Goal: Task Accomplishment & Management: Manage account settings

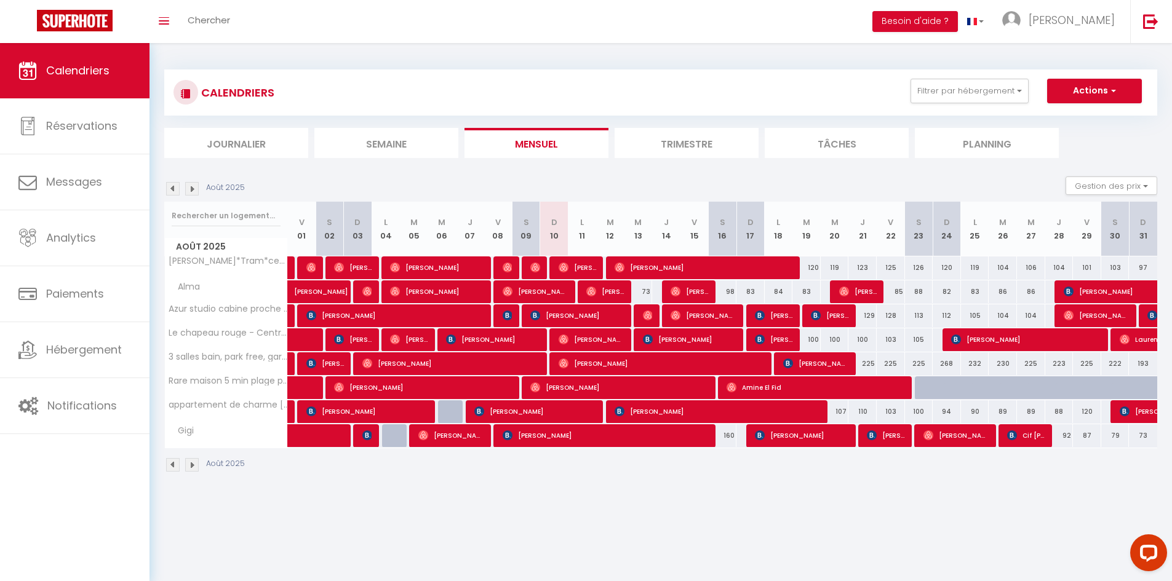
click at [170, 188] on img at bounding box center [173, 189] width 14 height 14
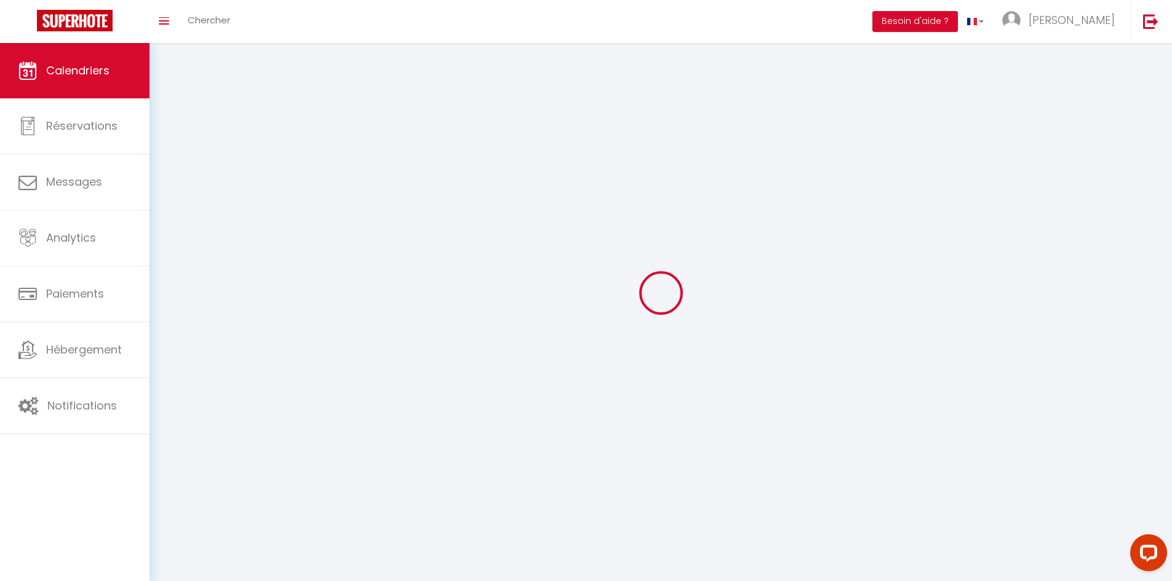
select select
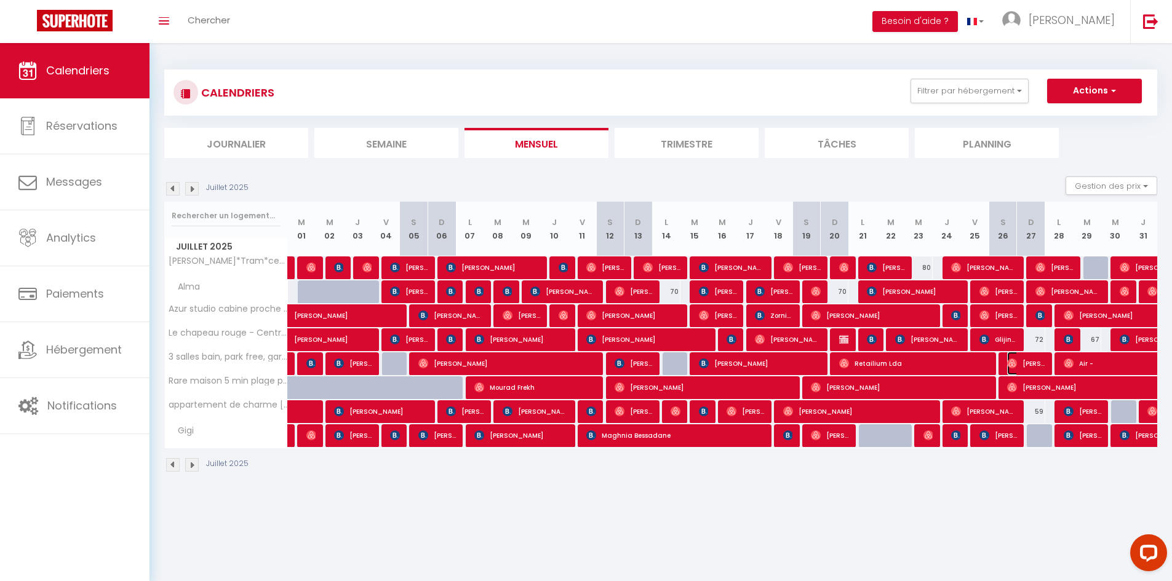
click at [1039, 364] on span "[PERSON_NAME]" at bounding box center [1026, 363] width 38 height 23
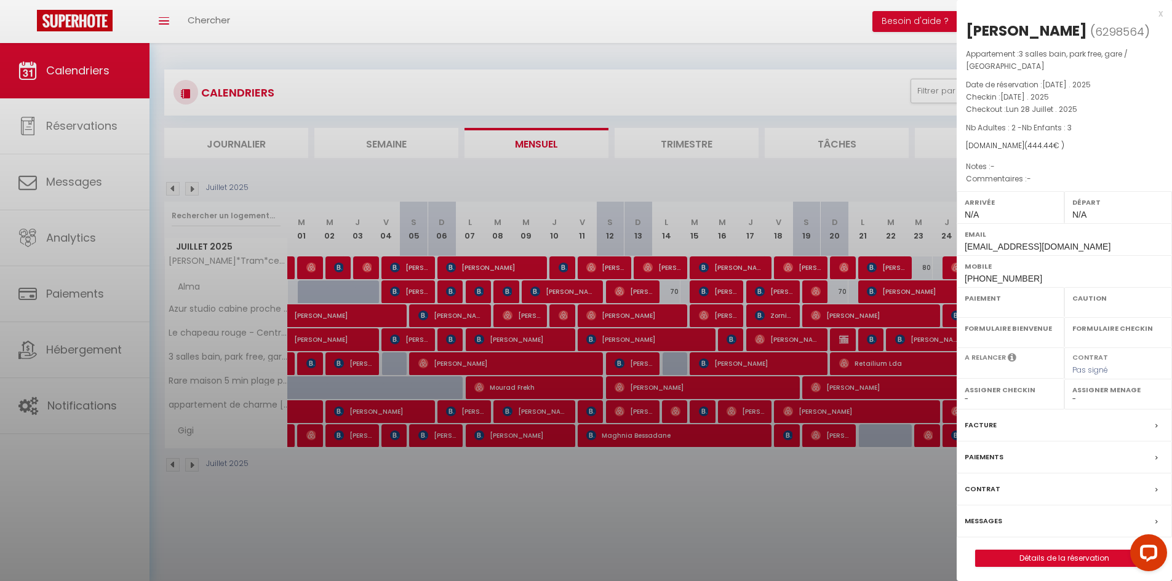
select select "OK"
select select "0"
select select "1"
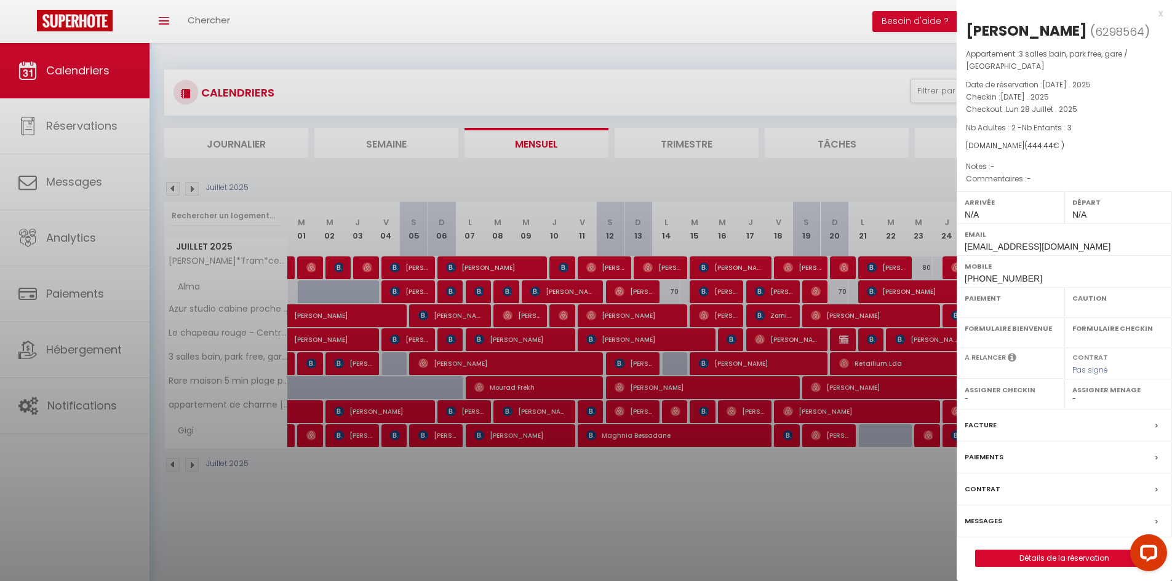
select select
select select "46820"
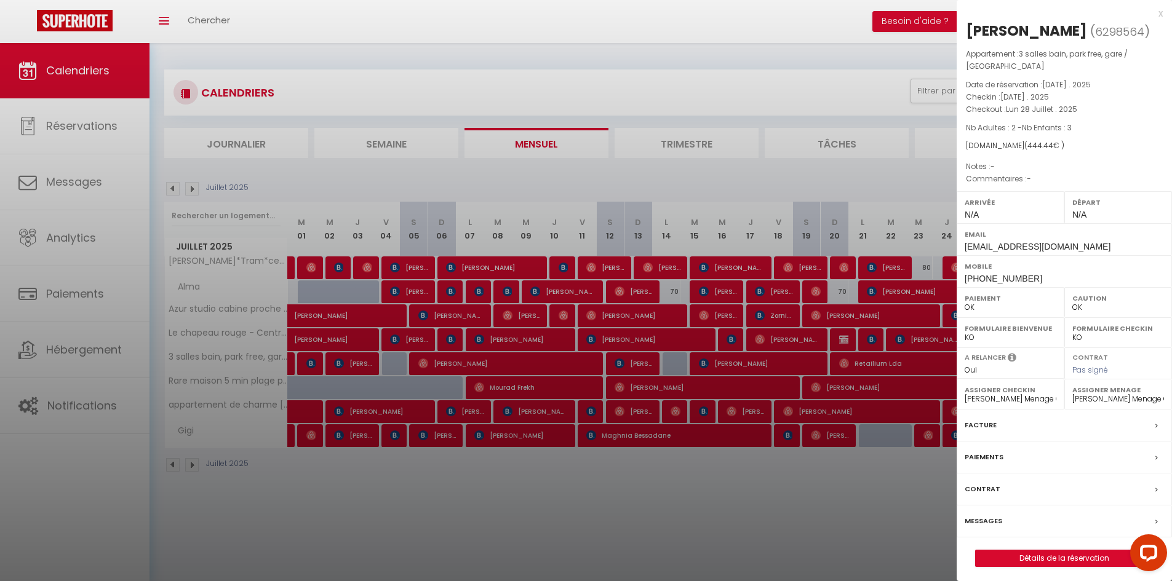
scroll to position [43, 0]
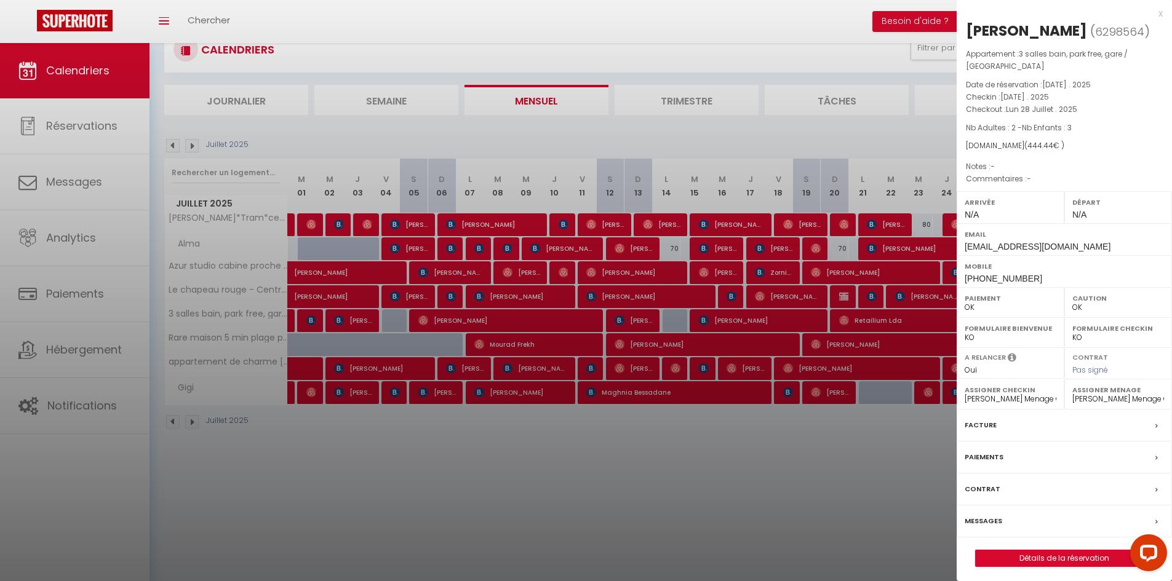
click at [190, 277] on div at bounding box center [586, 290] width 1172 height 581
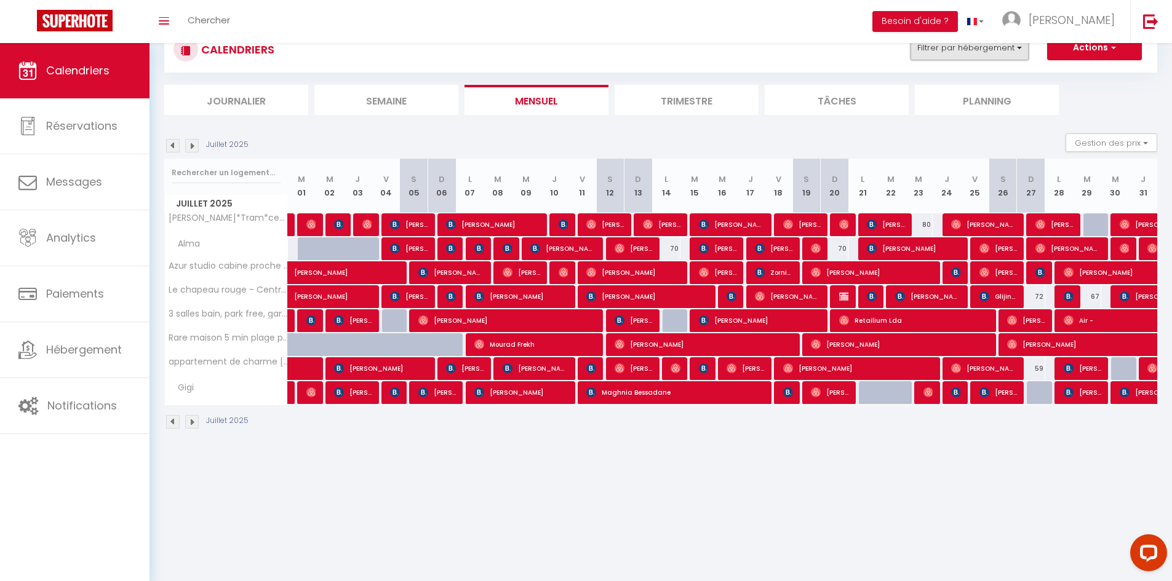
click at [985, 57] on button "Filtrer par hébergement" at bounding box center [969, 48] width 118 height 25
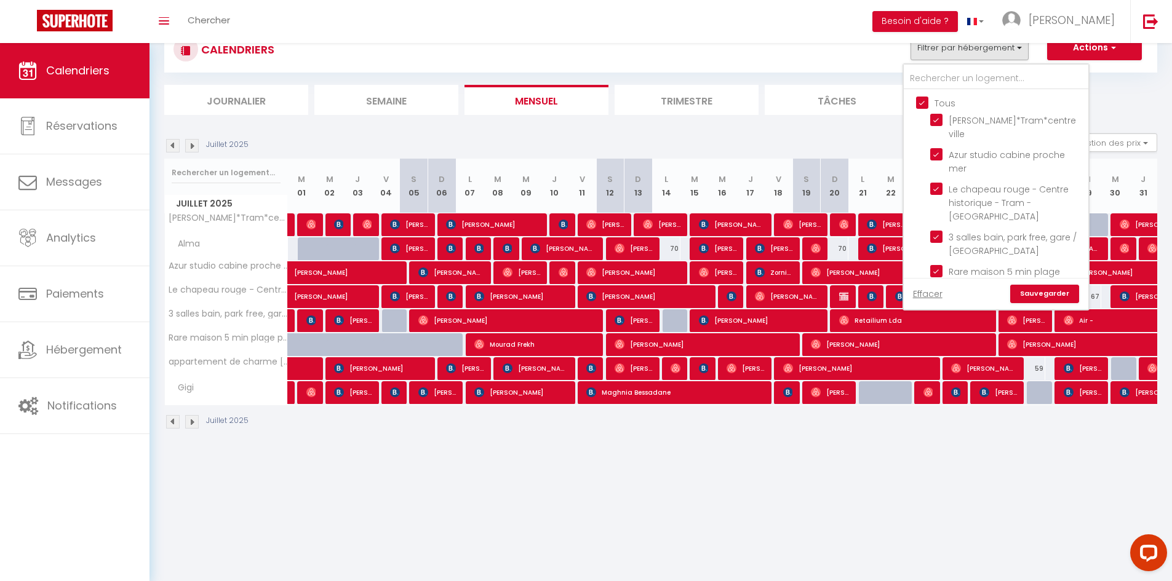
click at [925, 105] on input "Tous" at bounding box center [1008, 102] width 185 height 12
checkbox input "false"
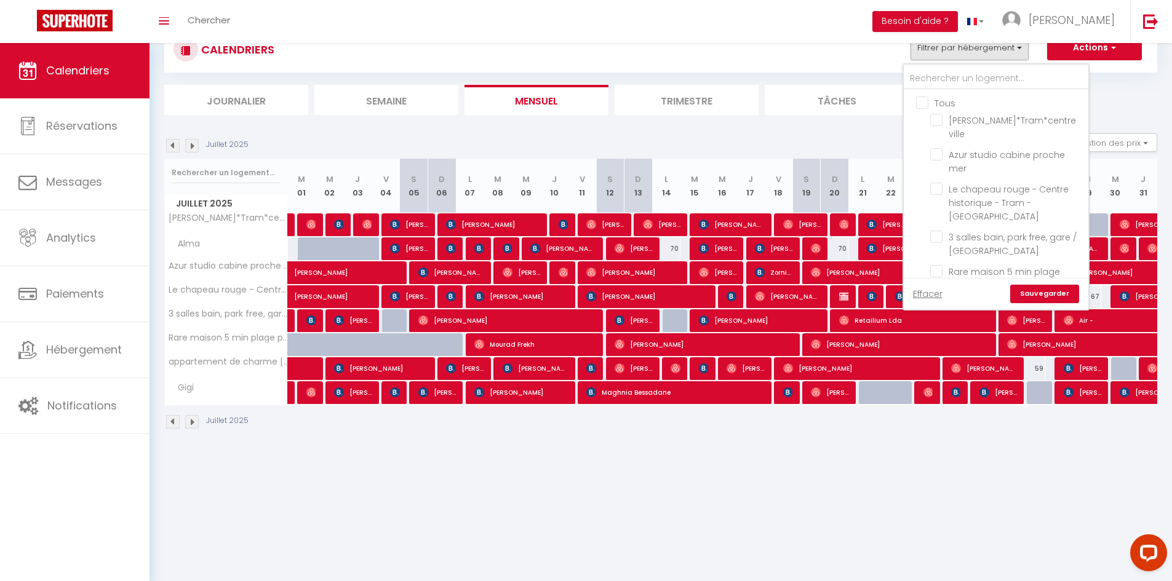
checkbox input "false"
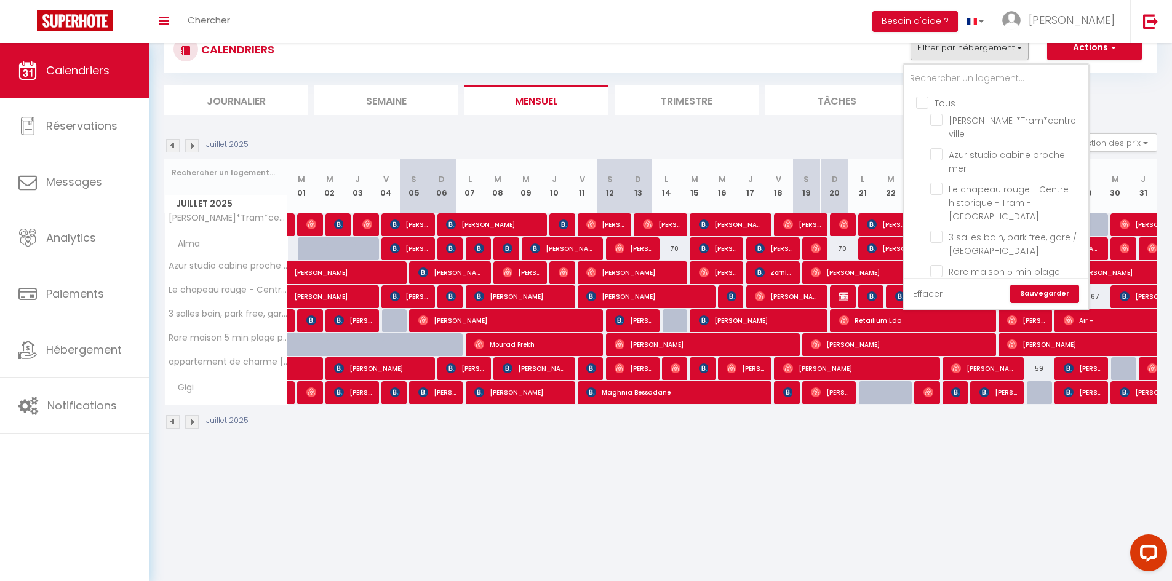
click at [925, 105] on input "Tous" at bounding box center [1008, 102] width 185 height 12
checkbox input "true"
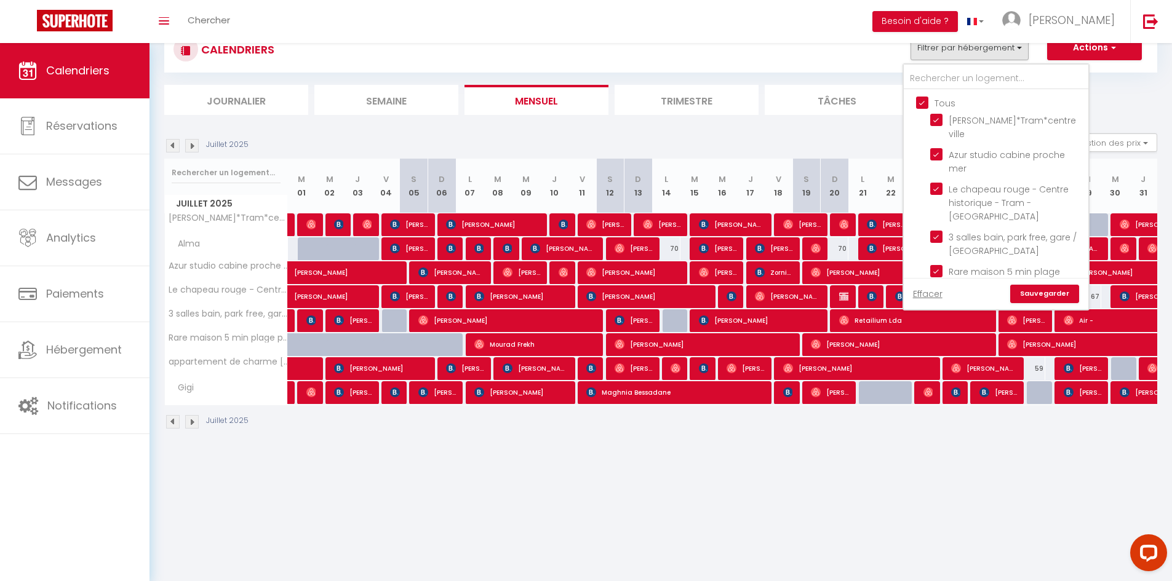
checkbox input "true"
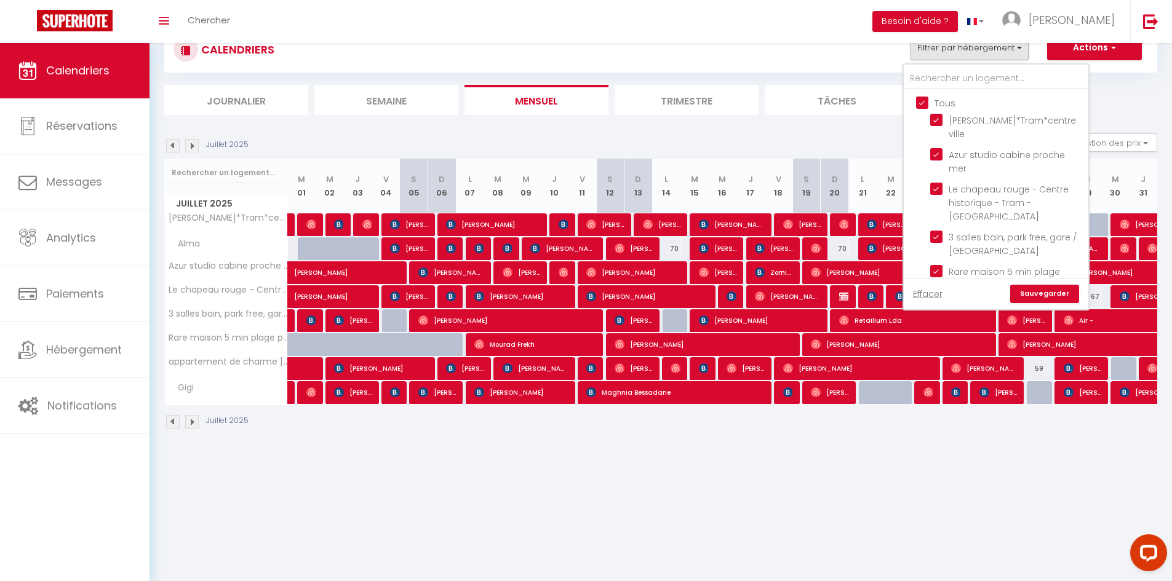
click at [925, 105] on input "Tous" at bounding box center [1008, 102] width 185 height 12
checkbox input "false"
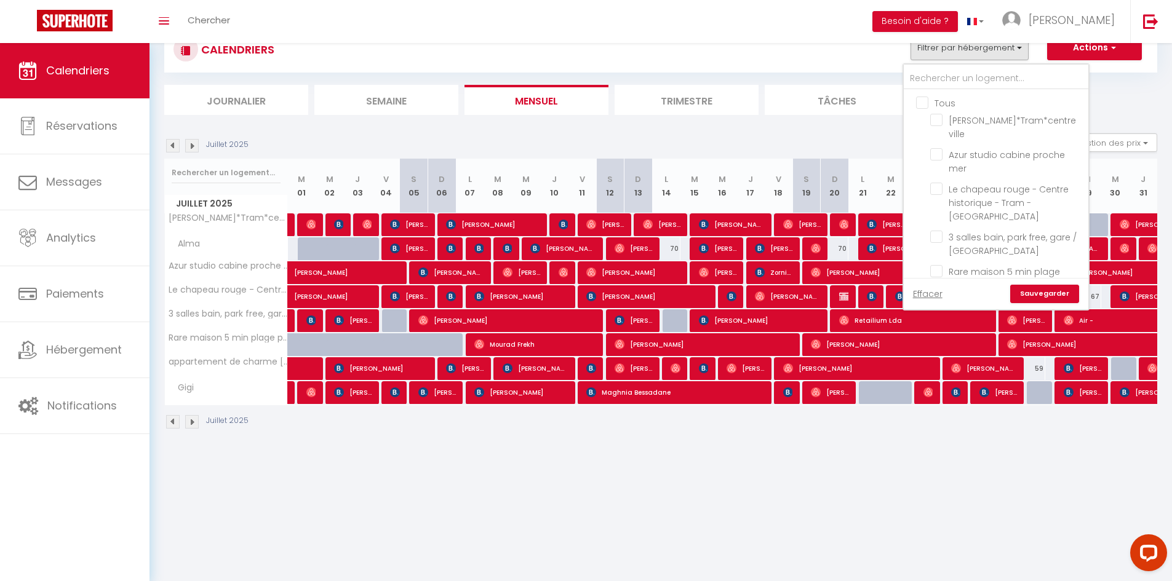
checkbox input "false"
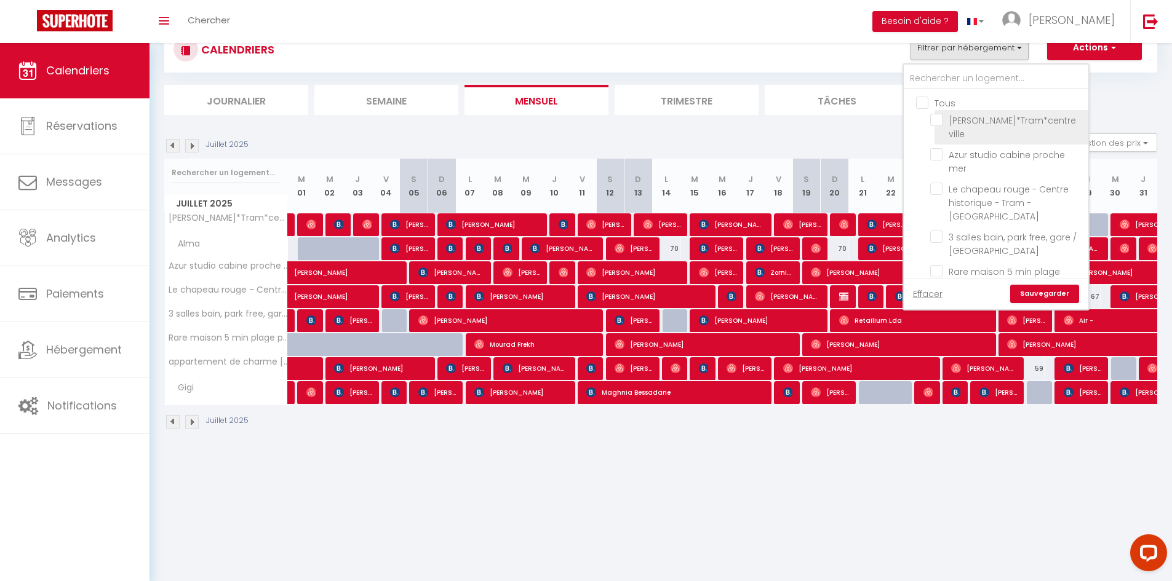
click at [933, 114] on input "[PERSON_NAME]*Tram*centre ville" at bounding box center [1007, 120] width 154 height 12
checkbox input "true"
click at [1035, 294] on link "Sauvegarder" at bounding box center [1044, 294] width 69 height 18
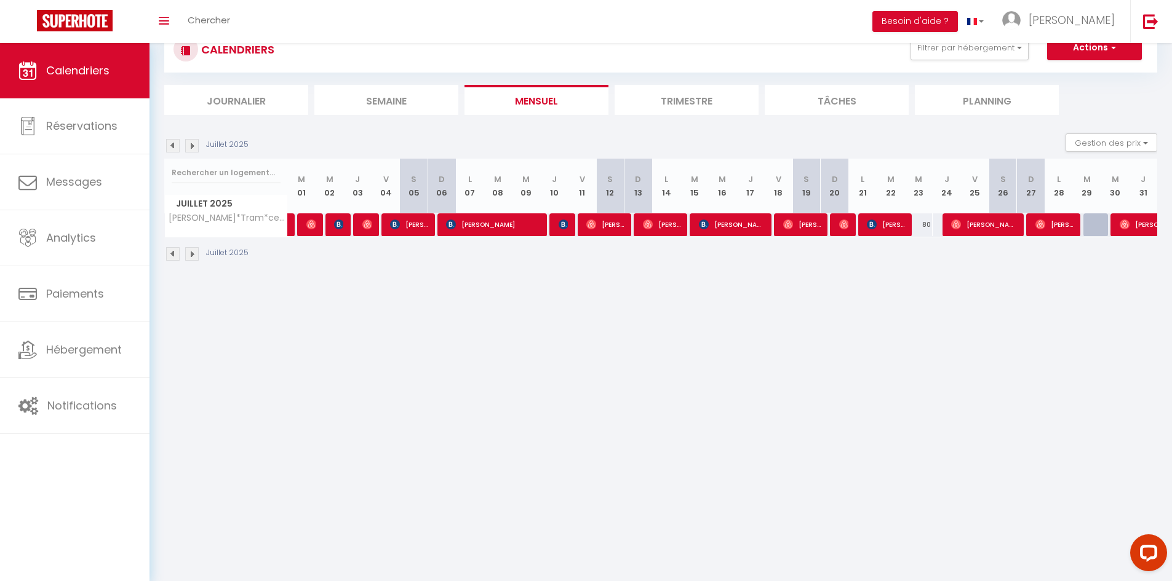
click at [195, 144] on img at bounding box center [192, 146] width 14 height 14
